Goal: Check status

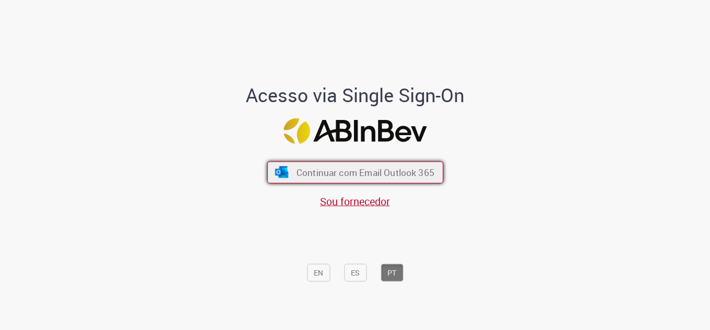
click at [341, 163] on button "Continuar com Email Outlook 365" at bounding box center [355, 172] width 176 height 22
click at [339, 168] on span "Continuar com Email Outlook 365" at bounding box center [365, 172] width 138 height 12
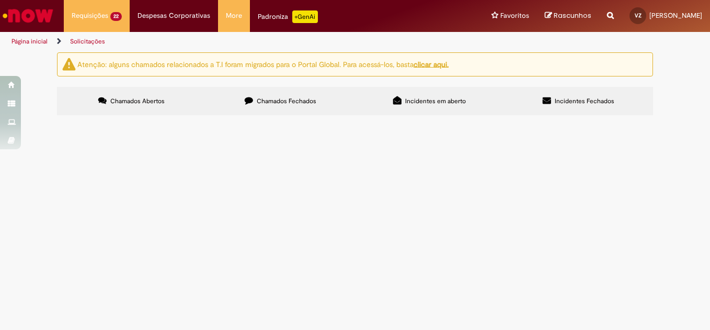
click at [0, 0] on span "Compra e negociação de [MEDICAL_DATA] industrial e logístico" at bounding box center [0, 0] width 0 height 0
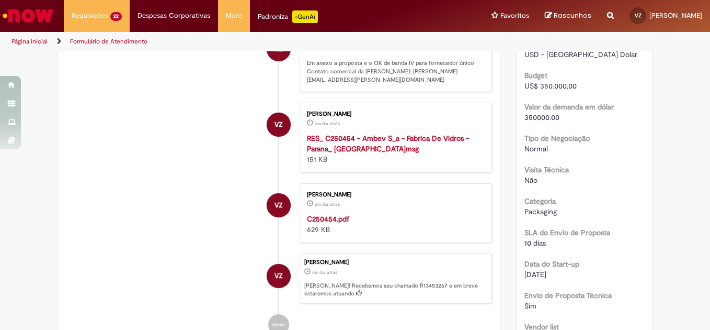
scroll to position [366, 0]
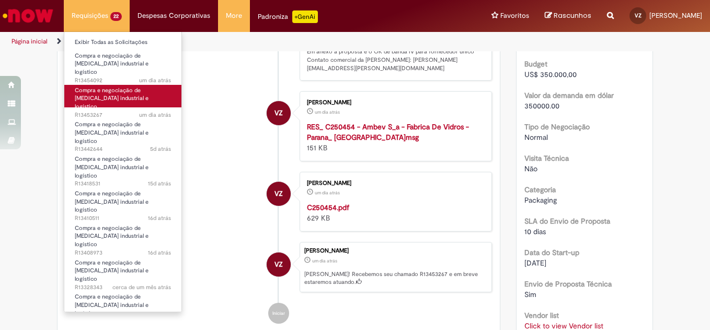
click at [117, 111] on span "um dia atrás um dia atrás R13453267" at bounding box center [123, 115] width 96 height 8
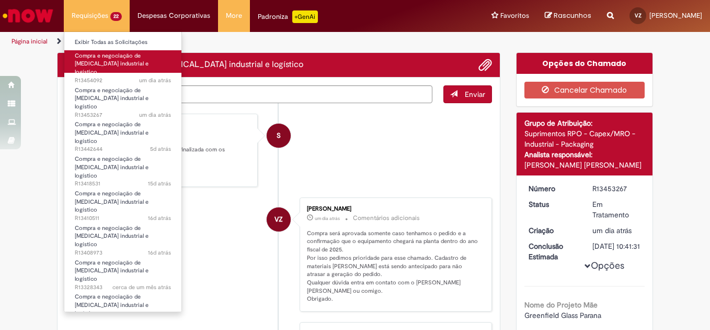
click at [114, 63] on span "Compra e negociação de [MEDICAL_DATA] industrial e logístico" at bounding box center [112, 64] width 74 height 24
